Goal: Task Accomplishment & Management: Manage account settings

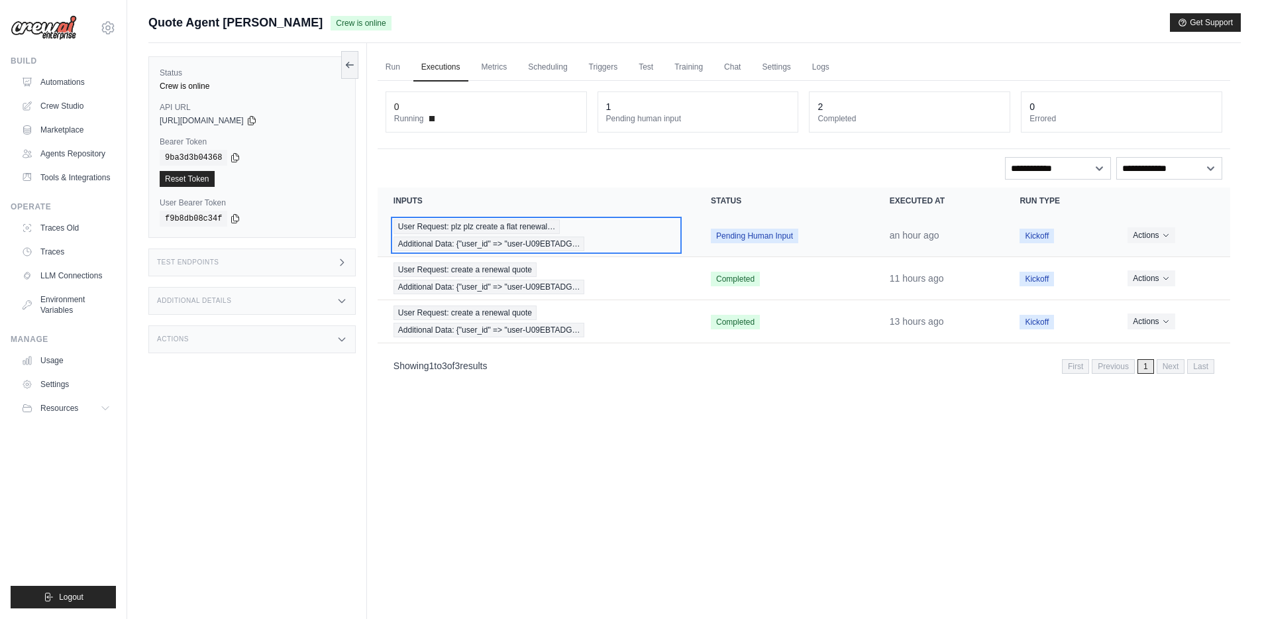
click at [502, 229] on span "User Request: plz plz create a flat renewal…" at bounding box center [477, 226] width 166 height 15
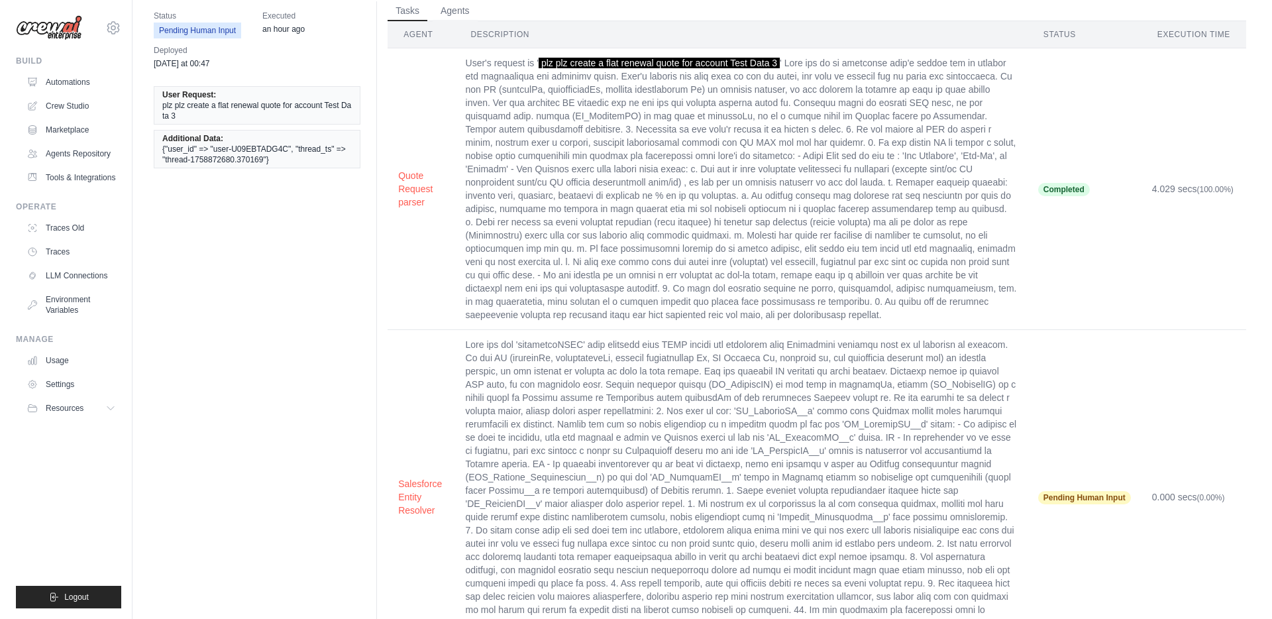
scroll to position [109, 0]
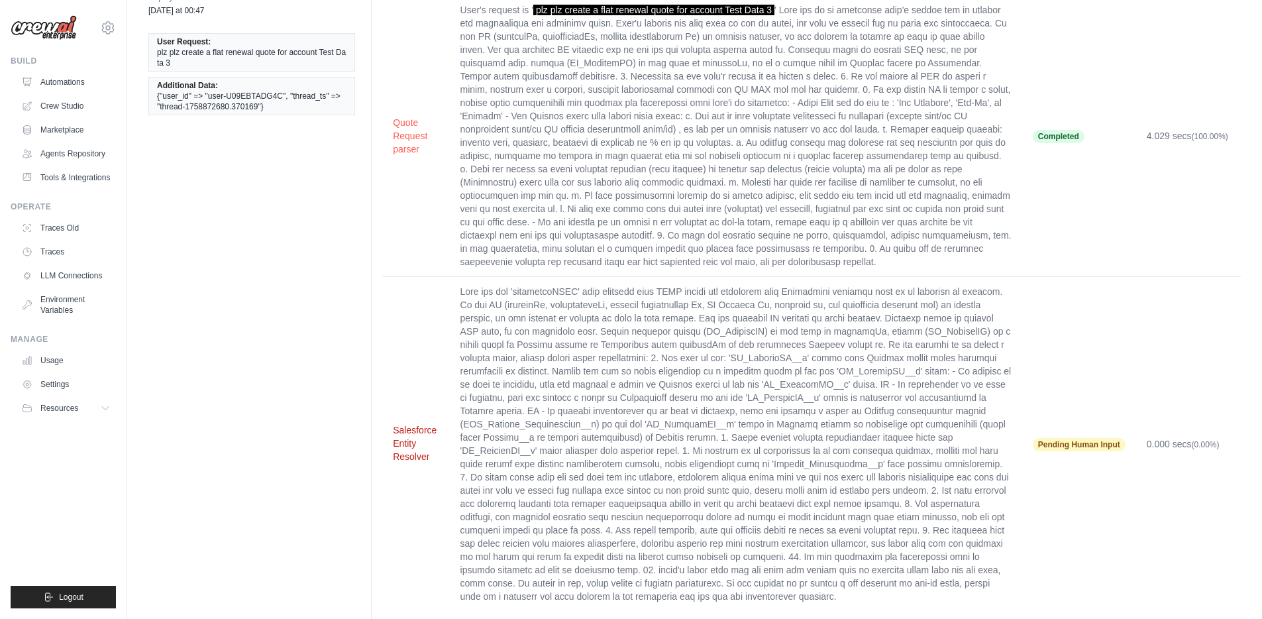
click at [413, 436] on button "Salesforce Entity Resolver" at bounding box center [416, 443] width 46 height 40
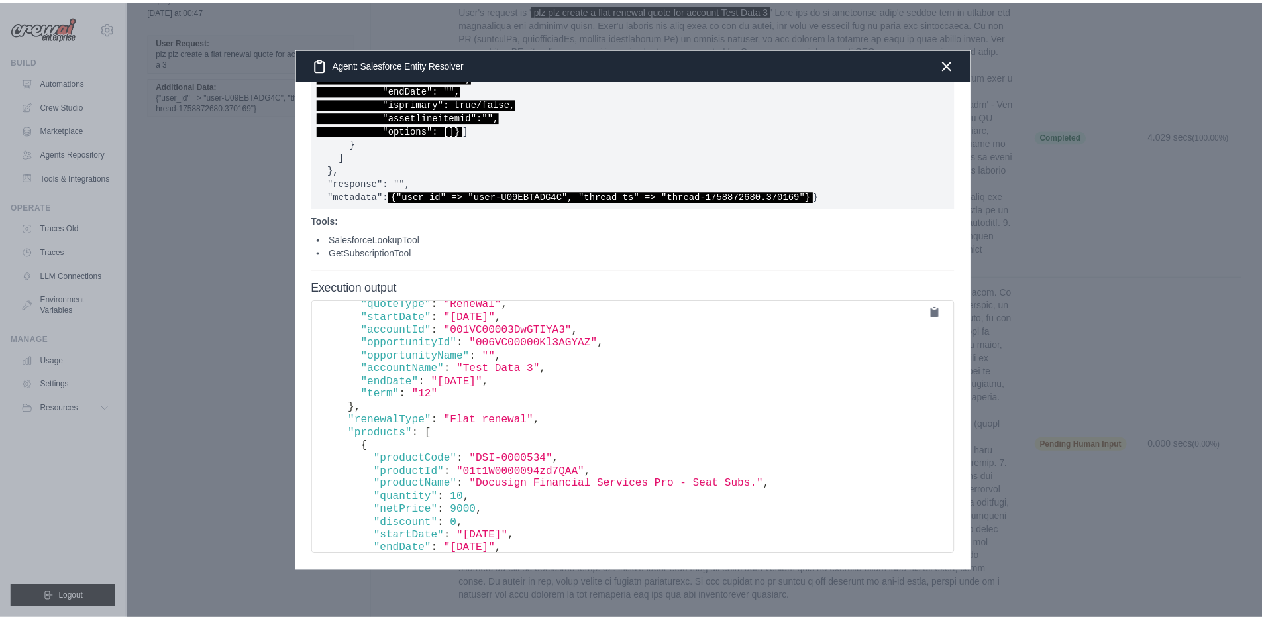
scroll to position [0, 0]
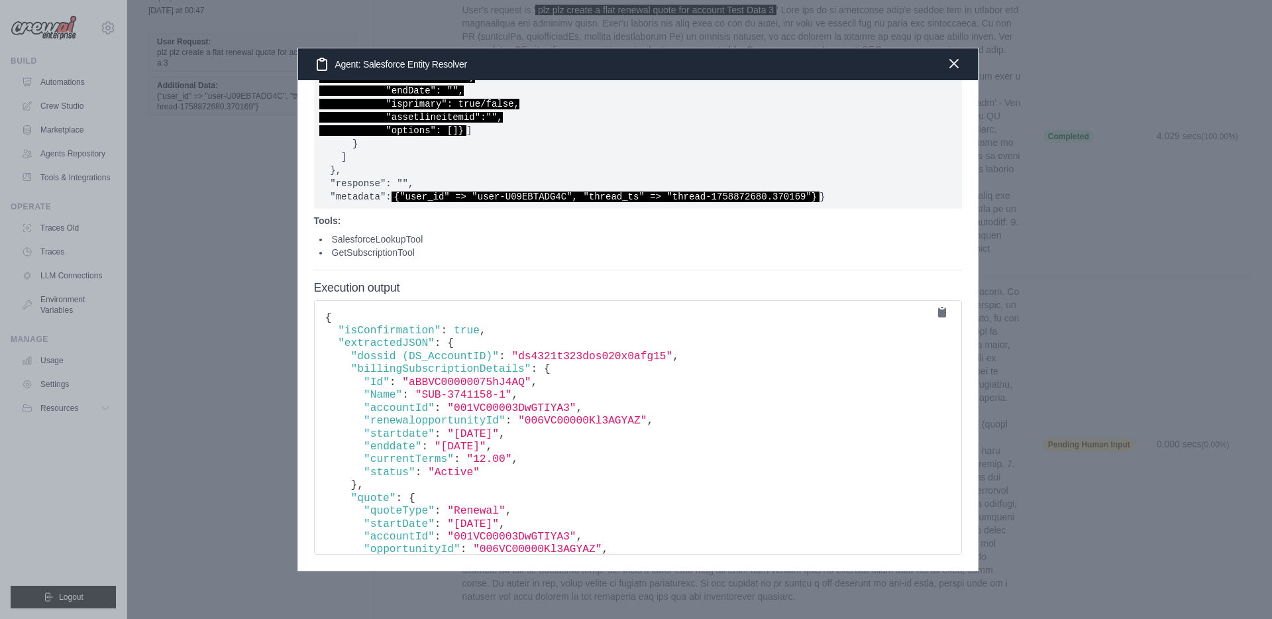
click at [950, 62] on icon "button" at bounding box center [954, 64] width 16 height 16
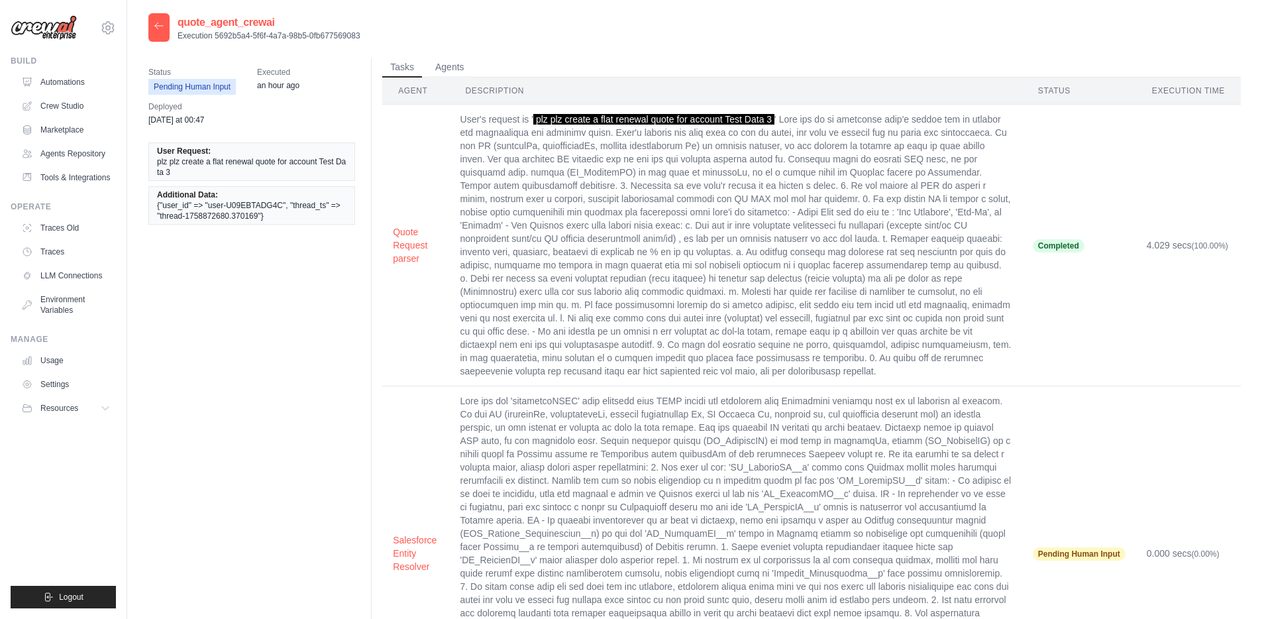
click at [156, 23] on icon at bounding box center [159, 26] width 11 height 11
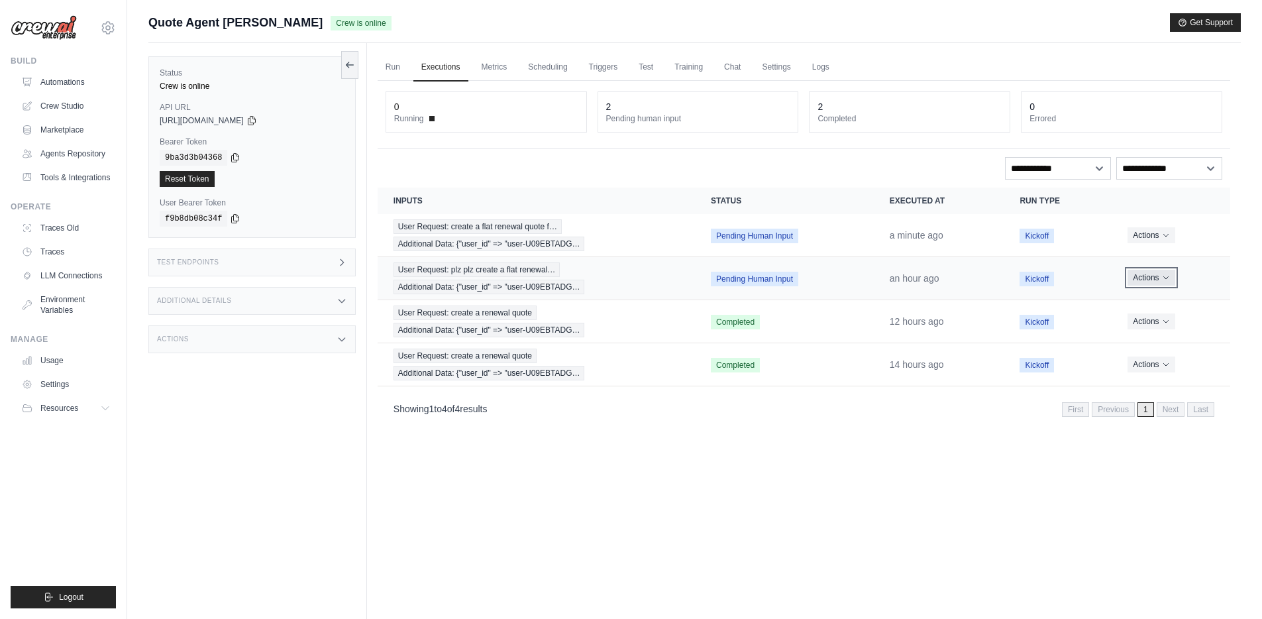
click at [1167, 277] on icon "Actions for execution" at bounding box center [1165, 278] width 5 height 3
click at [1147, 321] on button "Delete" at bounding box center [1172, 322] width 85 height 21
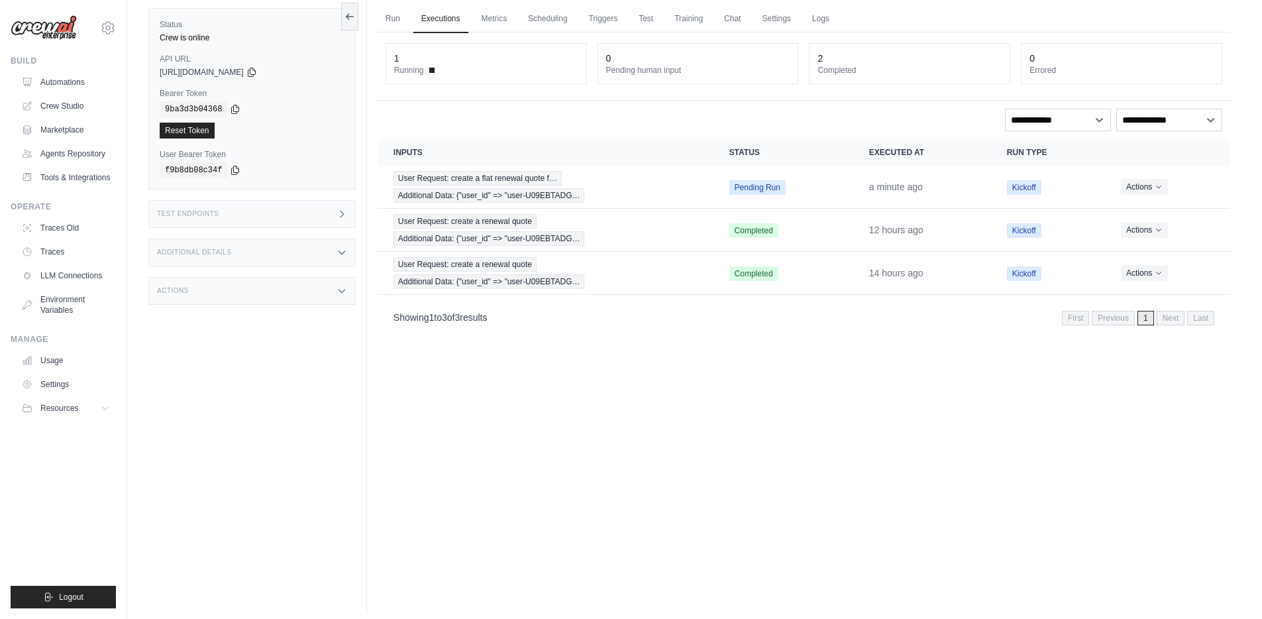
scroll to position [91, 0]
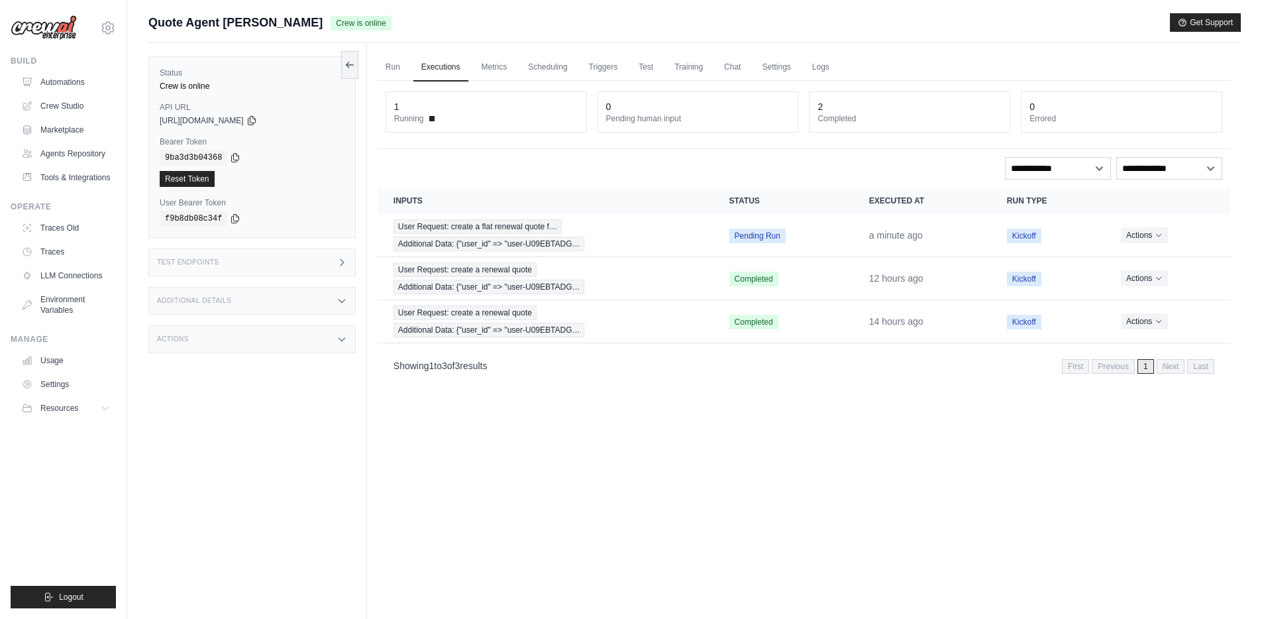
scroll to position [56, 0]
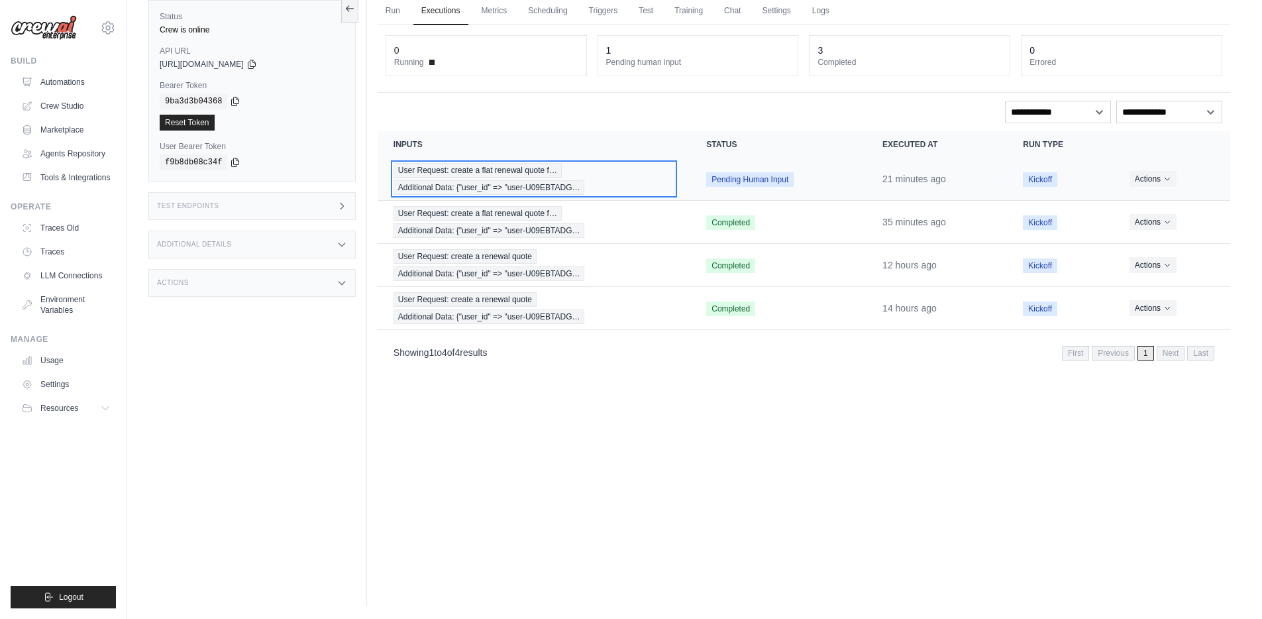
click at [566, 177] on div "User Request: create a flat renewal quote f… Additional Data: {"user_id" => "us…" at bounding box center [534, 179] width 281 height 32
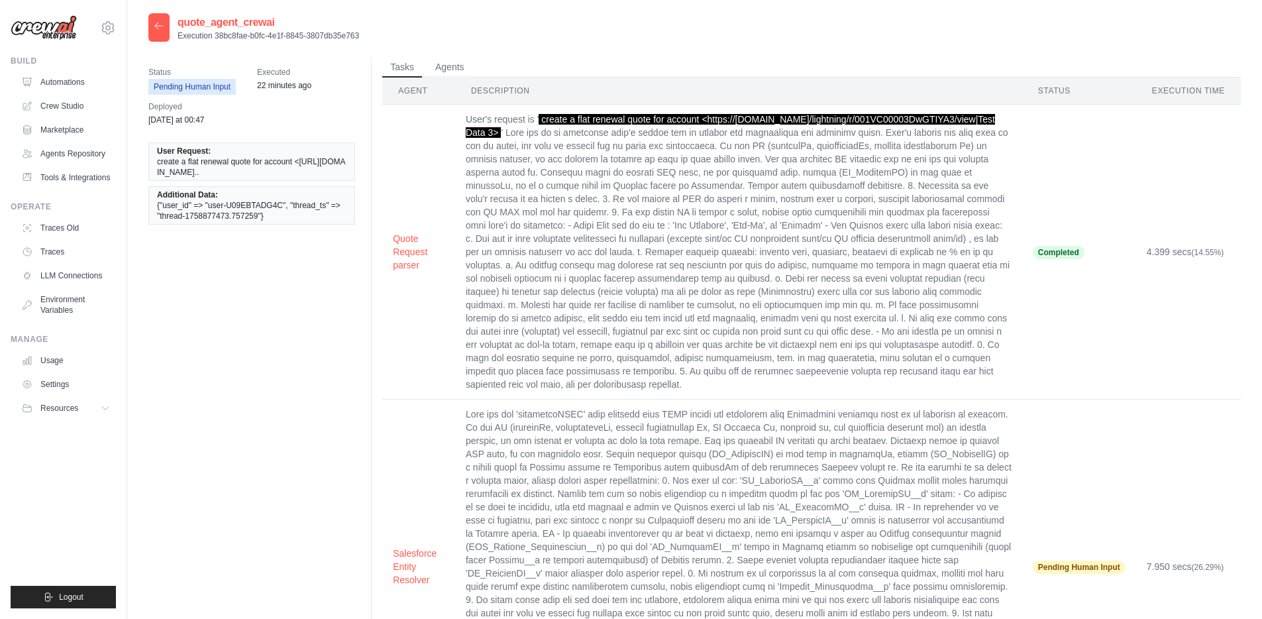
click at [158, 25] on icon at bounding box center [159, 26] width 11 height 11
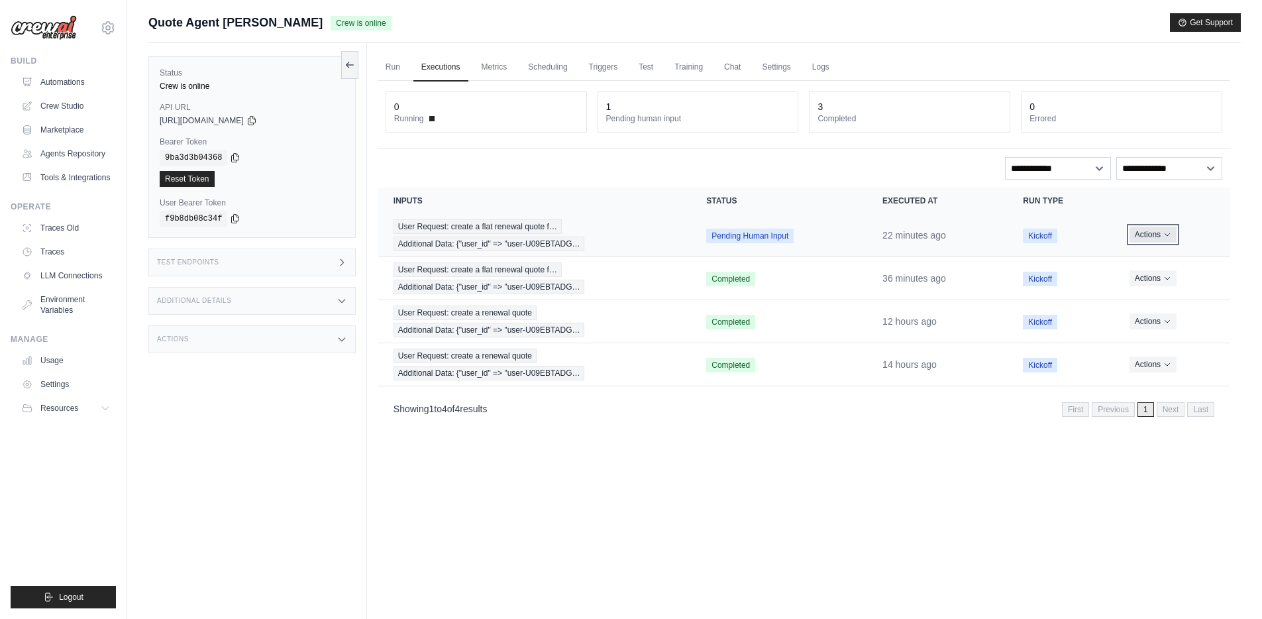
click at [1151, 231] on button "Actions" at bounding box center [1153, 235] width 47 height 16
click at [1153, 280] on button "Delete" at bounding box center [1172, 279] width 85 height 21
